Goal: Transaction & Acquisition: Purchase product/service

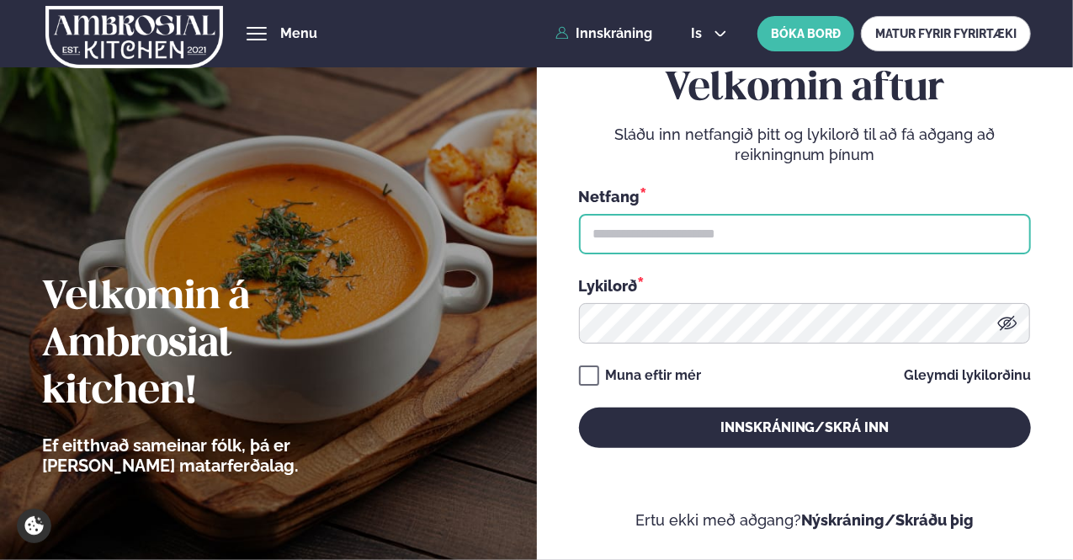
click at [751, 233] on input "text" at bounding box center [805, 234] width 452 height 40
type input "**********"
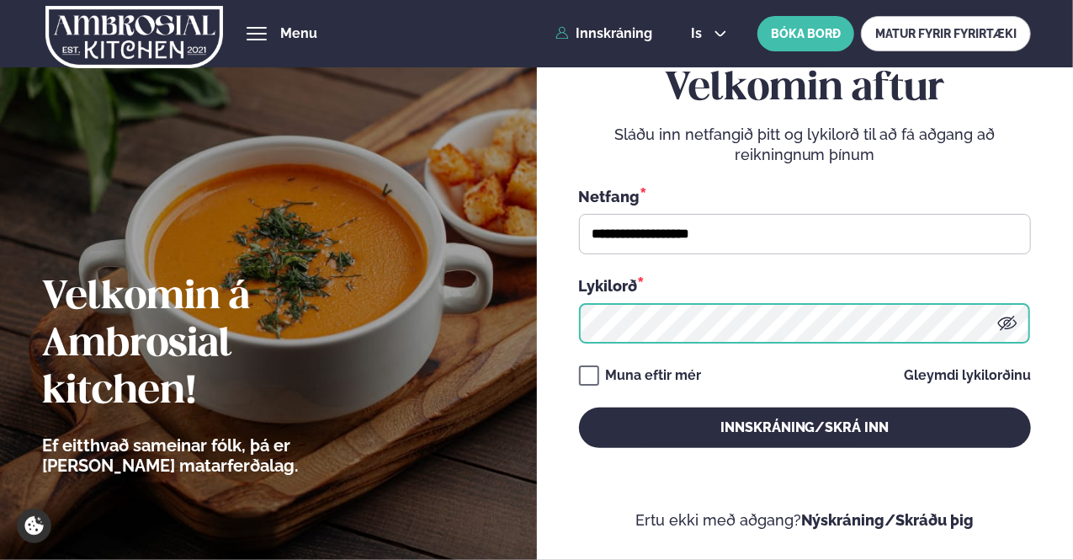
click at [579, 407] on button "Innskráning/Skrá inn" at bounding box center [805, 427] width 452 height 40
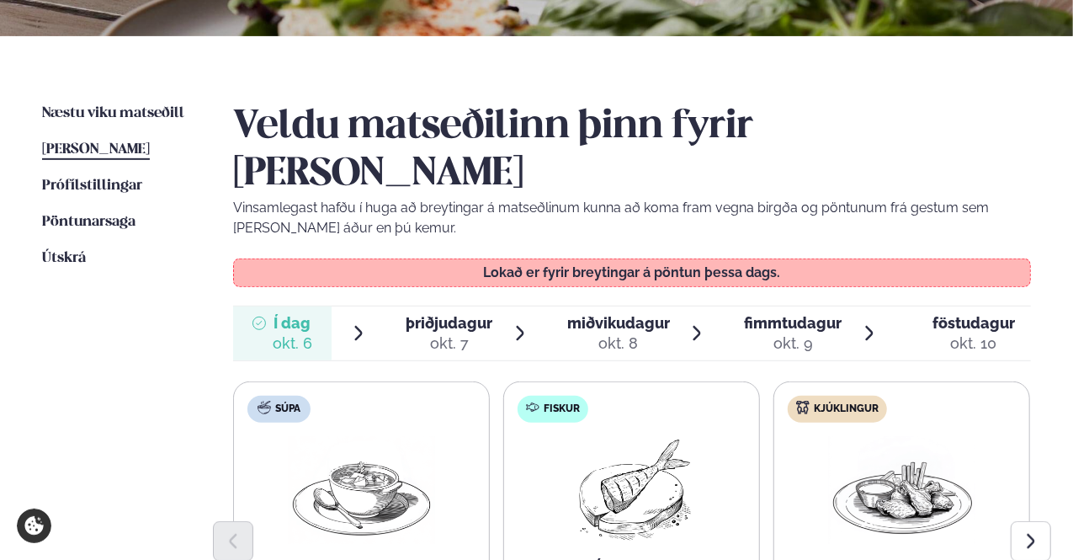
scroll to position [421, 0]
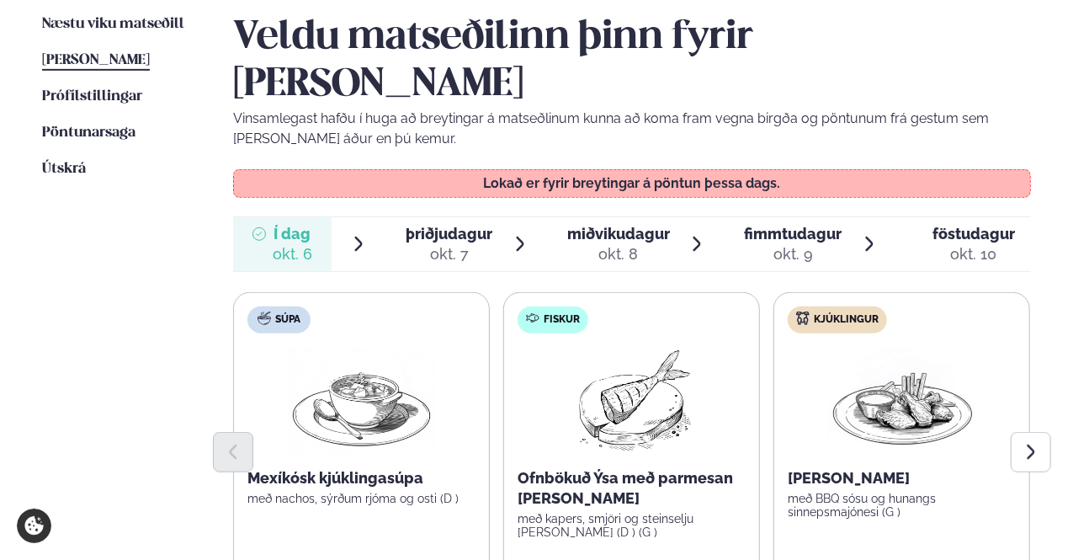
click at [470, 225] on span "þriðjudagur" at bounding box center [449, 234] width 87 height 18
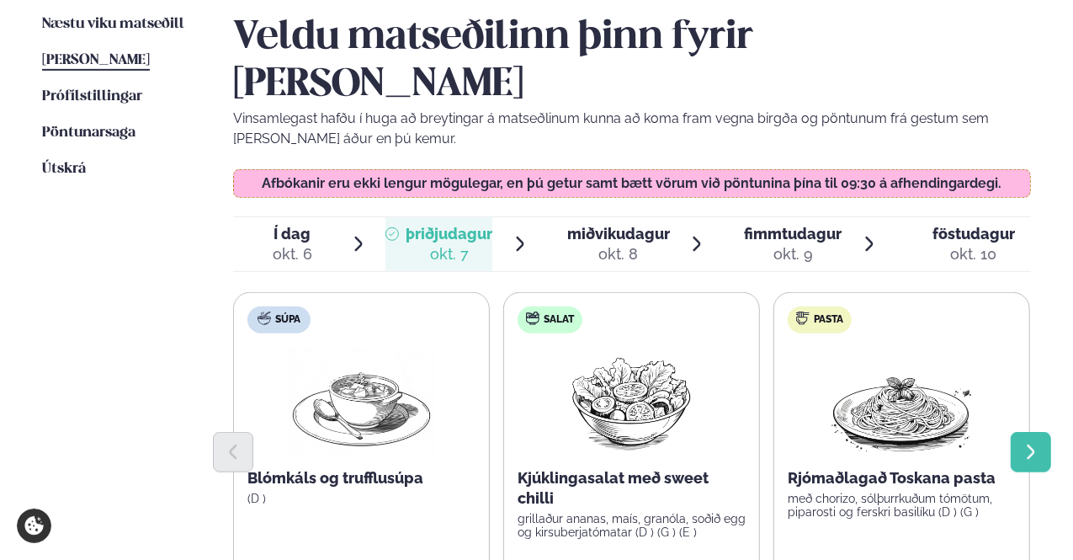
click at [1038, 443] on icon "Next slide" at bounding box center [1030, 452] width 19 height 19
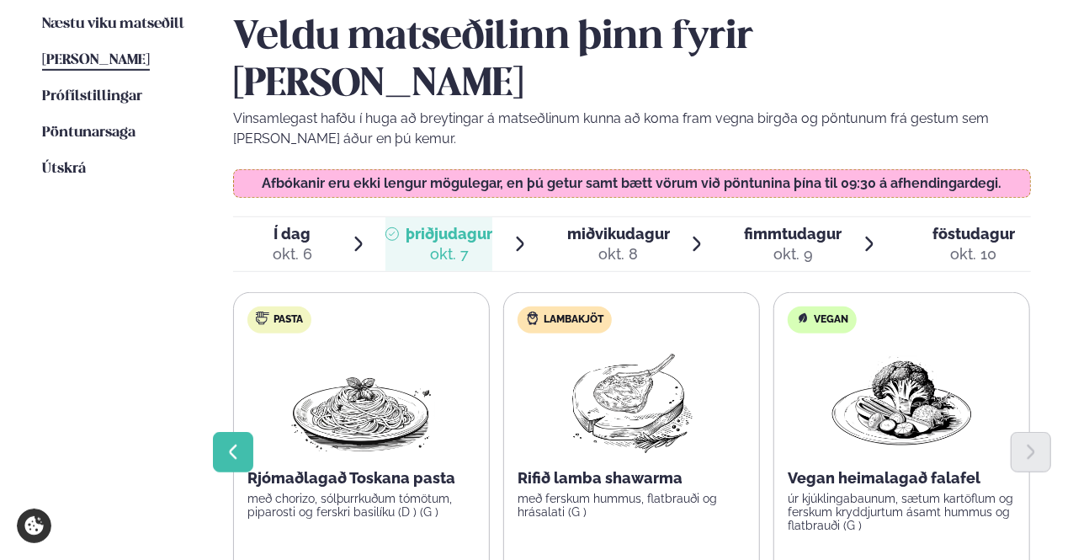
click at [232, 443] on icon "Previous slide" at bounding box center [233, 452] width 19 height 19
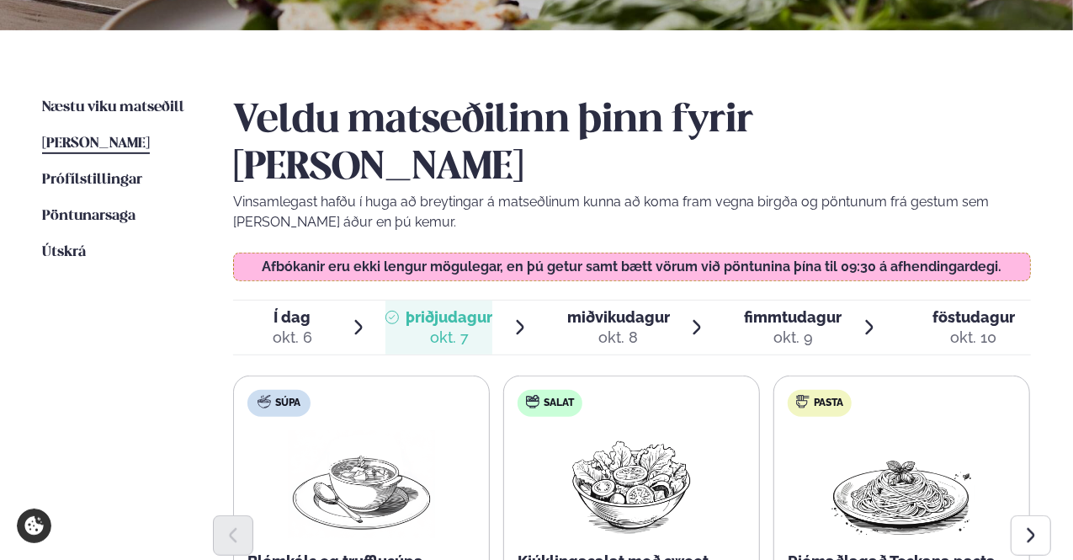
scroll to position [337, 0]
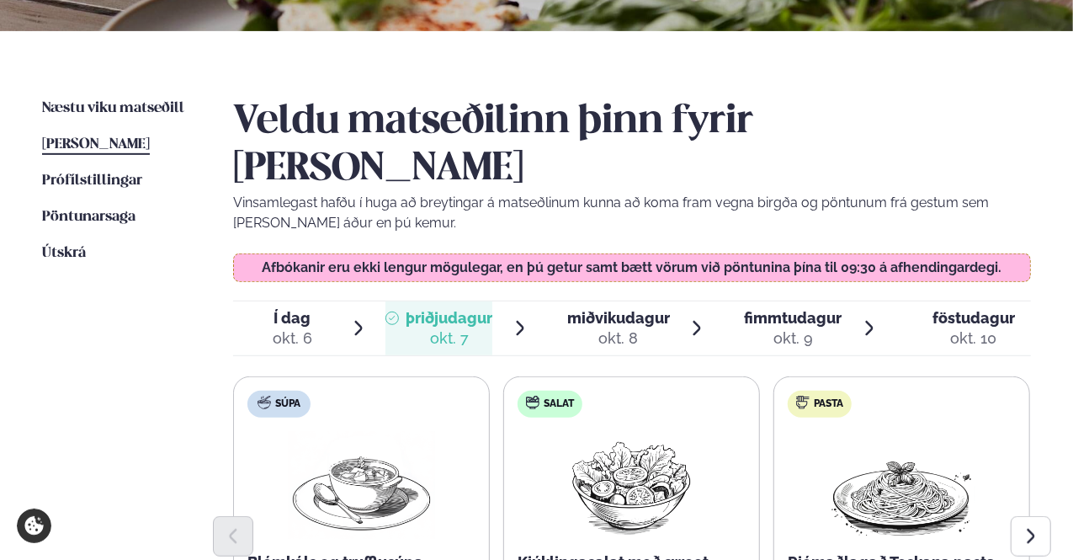
click at [619, 309] on span "miðvikudagur" at bounding box center [618, 318] width 103 height 18
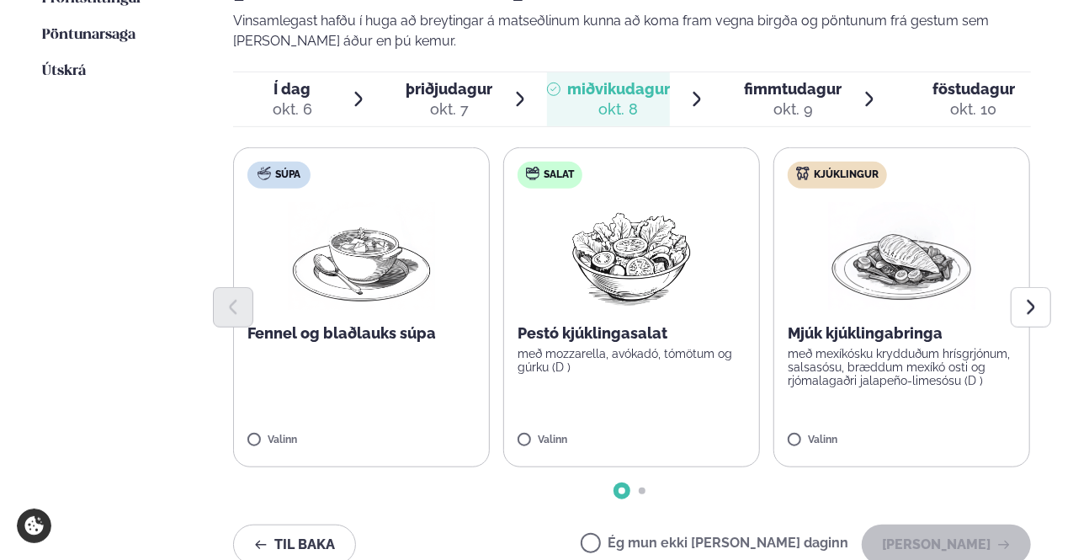
scroll to position [421, 0]
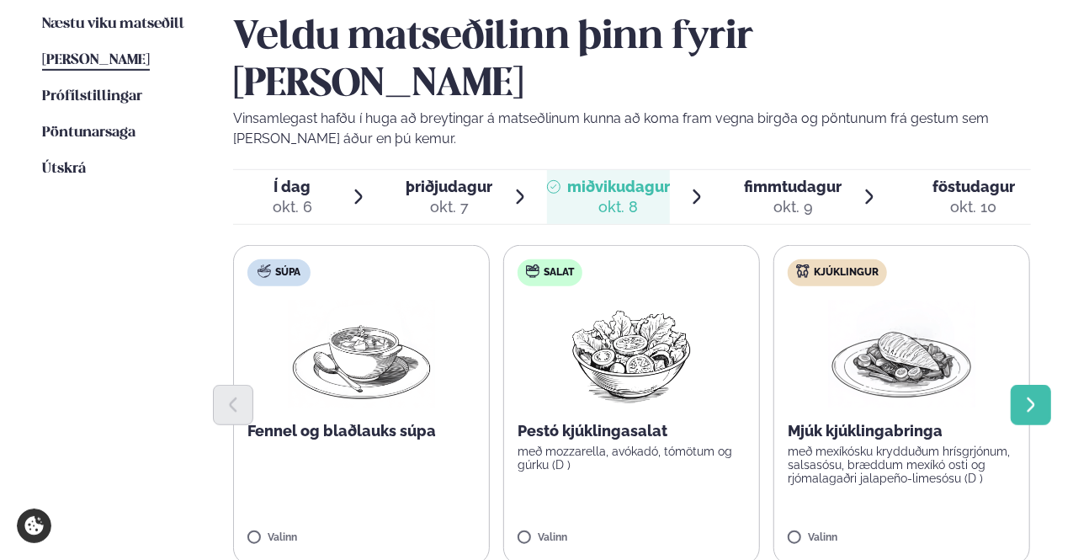
click at [1037, 395] on icon "Next slide" at bounding box center [1030, 404] width 19 height 19
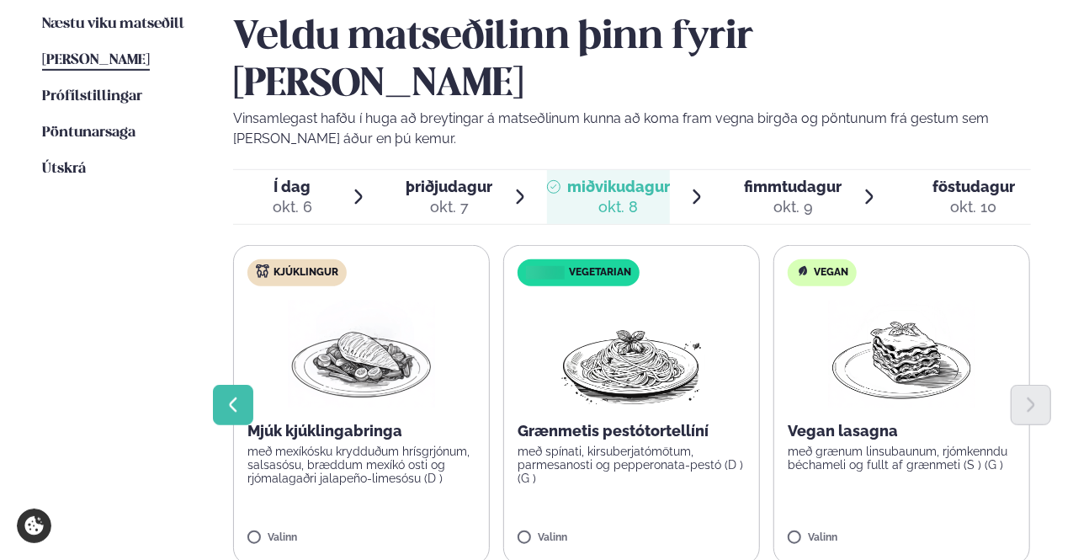
click at [232, 395] on icon "Previous slide" at bounding box center [233, 404] width 19 height 19
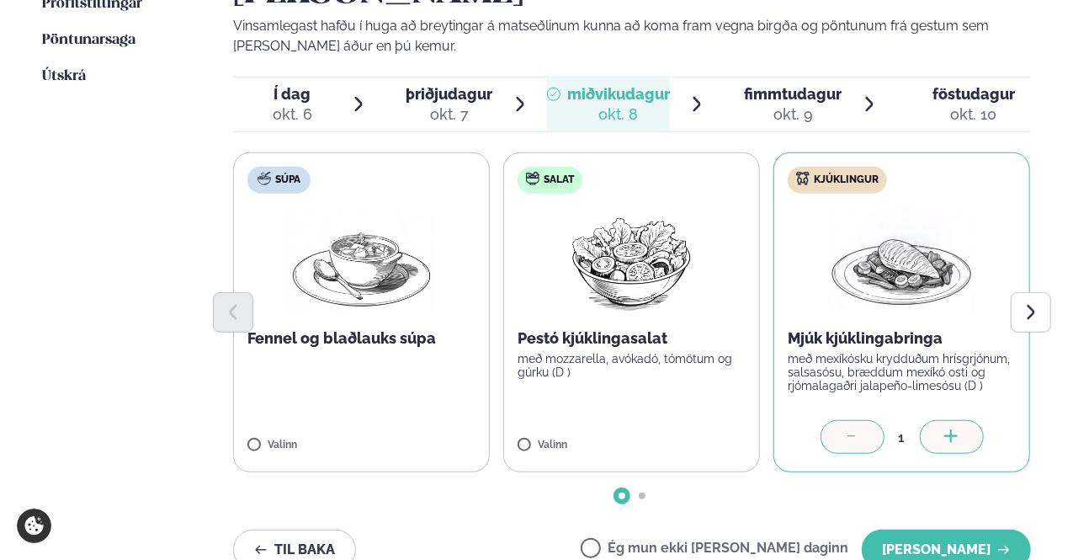
scroll to position [589, 0]
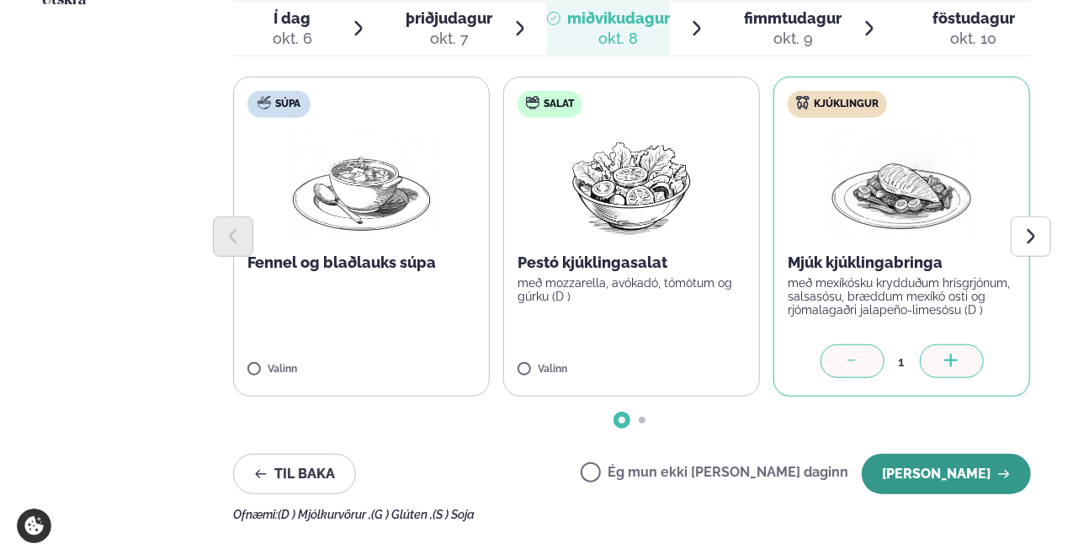
click at [952, 454] on button "[PERSON_NAME]" at bounding box center [946, 474] width 169 height 40
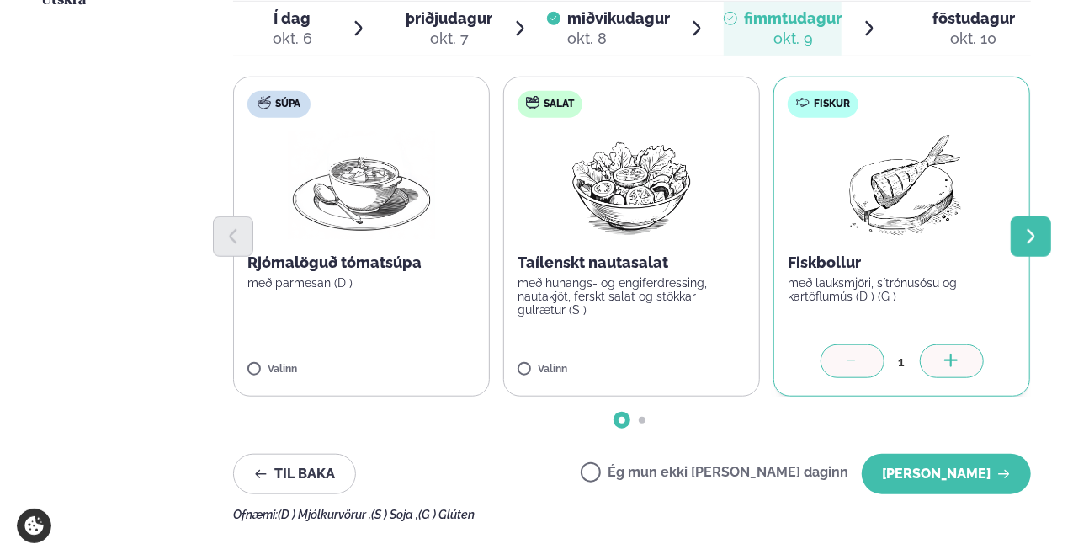
click at [1035, 227] on icon "Next slide" at bounding box center [1030, 236] width 19 height 19
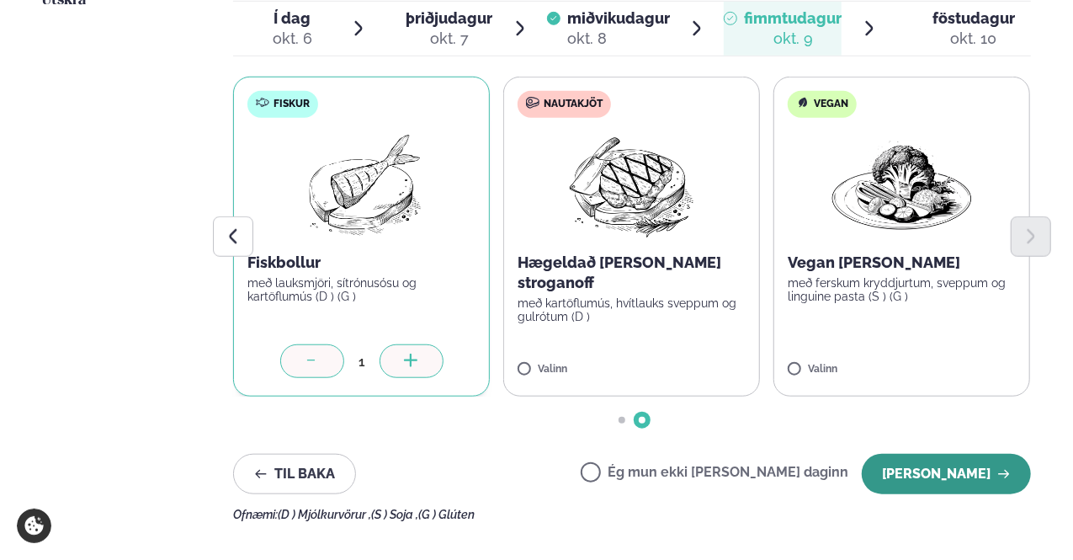
click at [943, 454] on button "[PERSON_NAME]" at bounding box center [946, 474] width 169 height 40
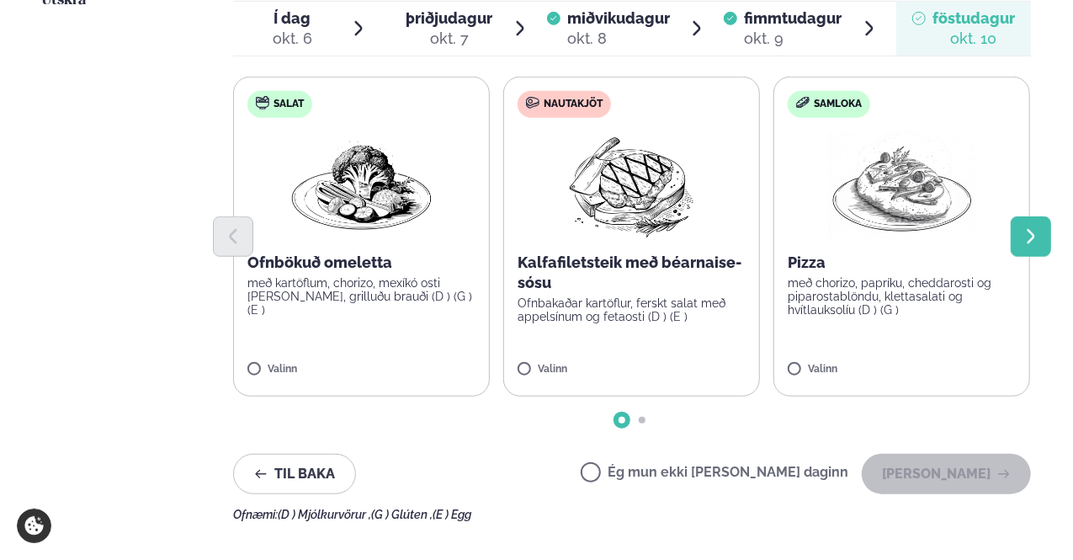
click at [1035, 227] on icon "Next slide" at bounding box center [1030, 236] width 19 height 19
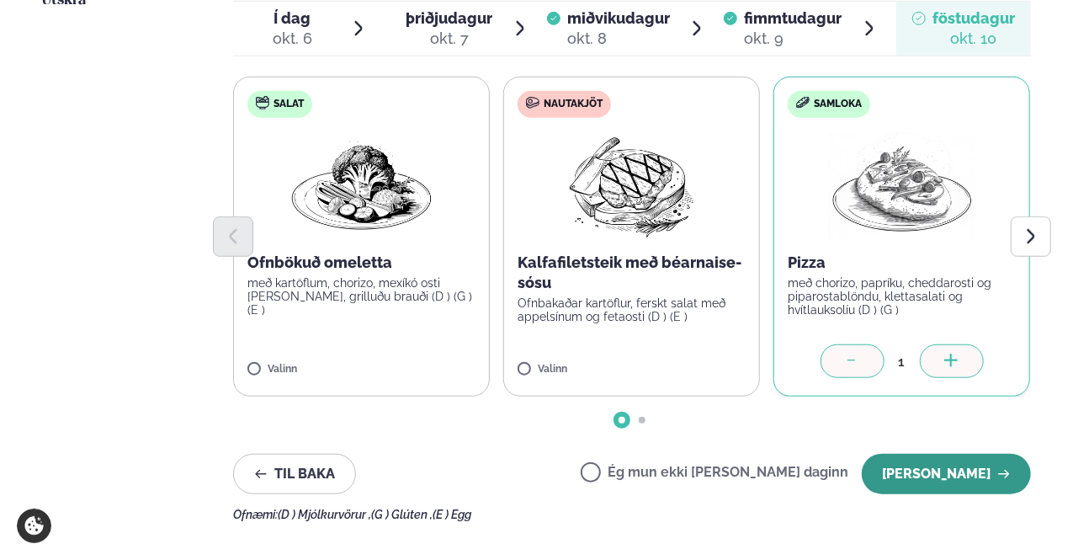
click at [967, 454] on button "[PERSON_NAME]" at bounding box center [946, 474] width 169 height 40
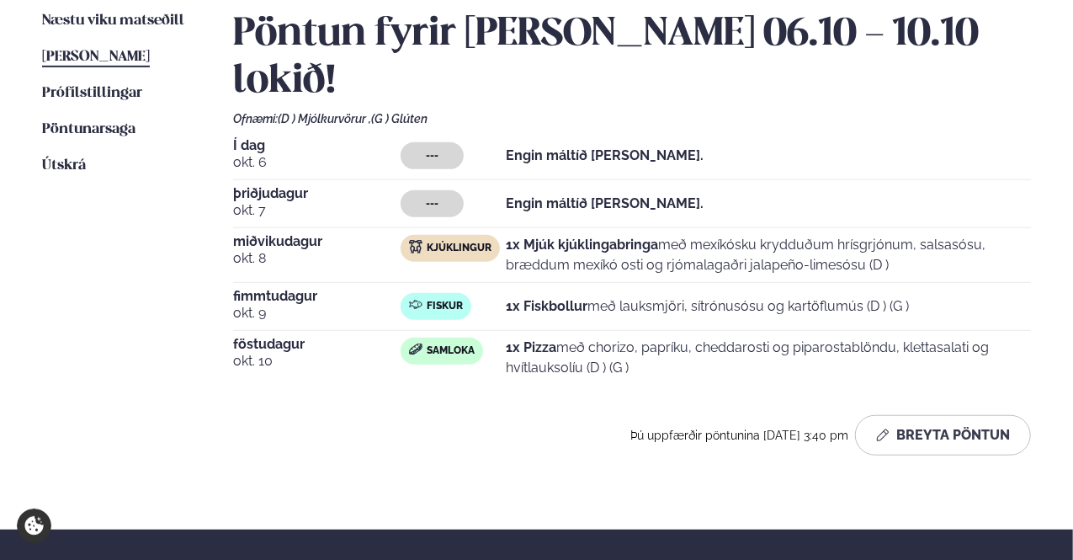
scroll to position [421, 0]
